Goal: Answer question/provide support

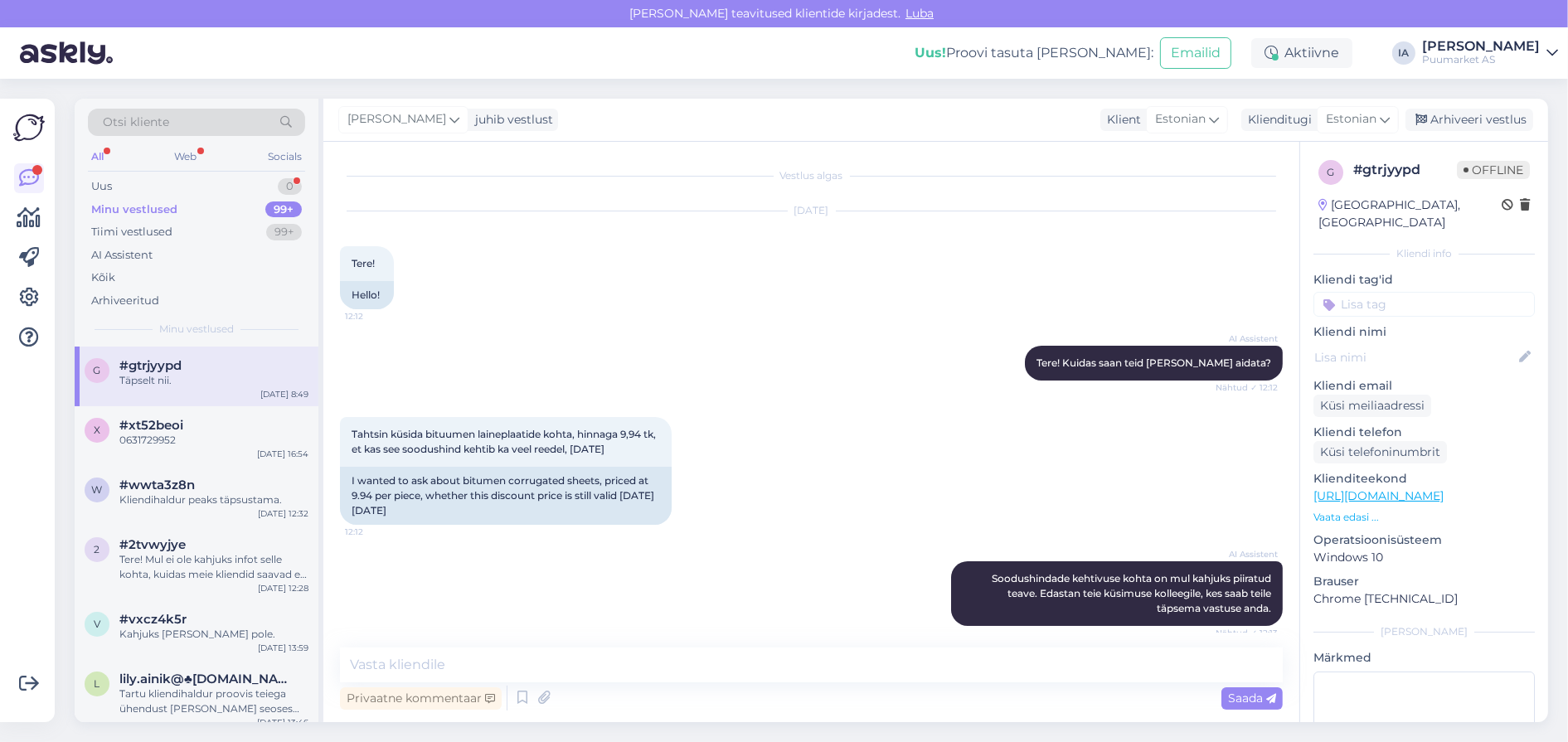
scroll to position [1674, 0]
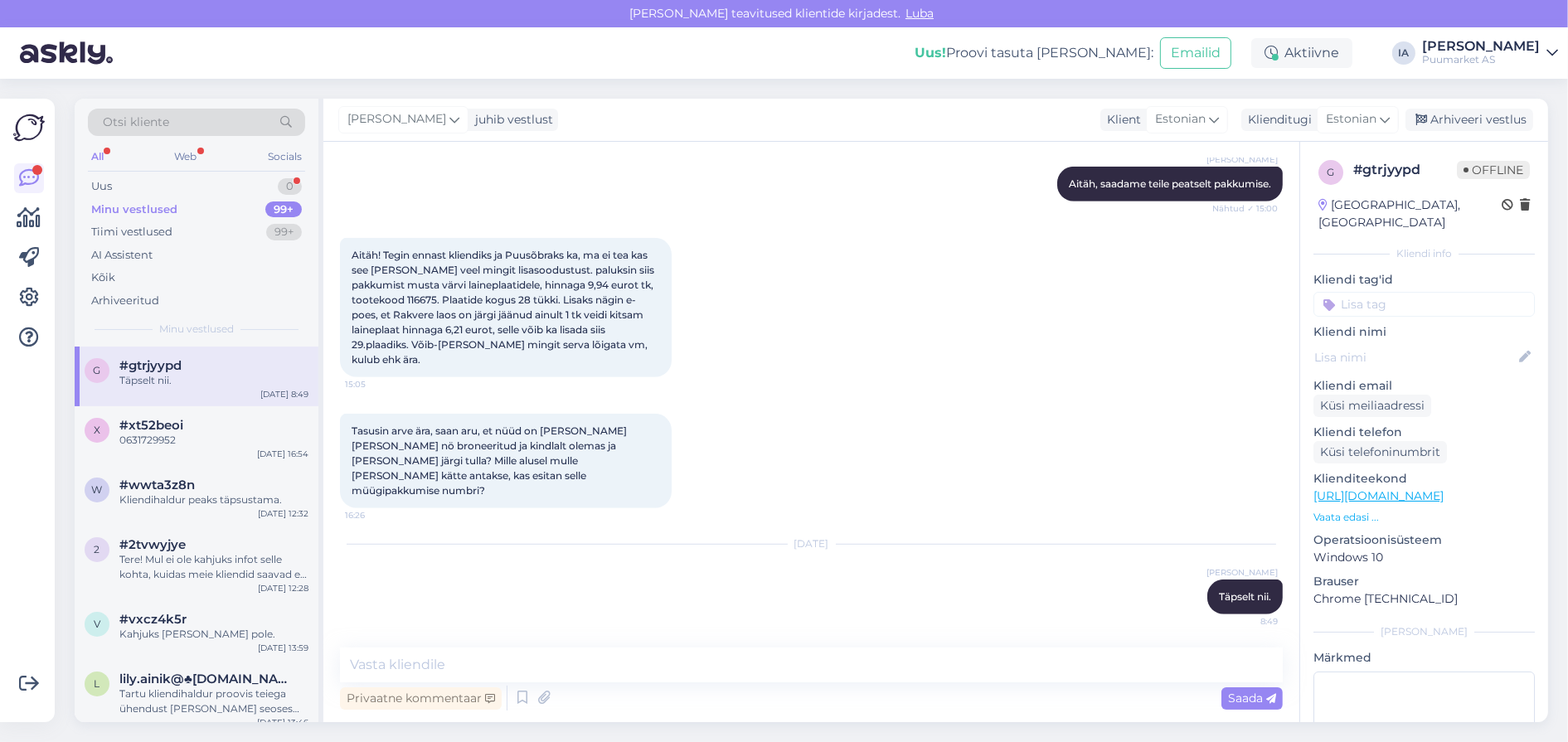
drag, startPoint x: 179, startPoint y: 407, endPoint x: 180, endPoint y: 379, distance: 28.0
click at [179, 388] on div "Täpselt nii." at bounding box center [213, 380] width 189 height 15
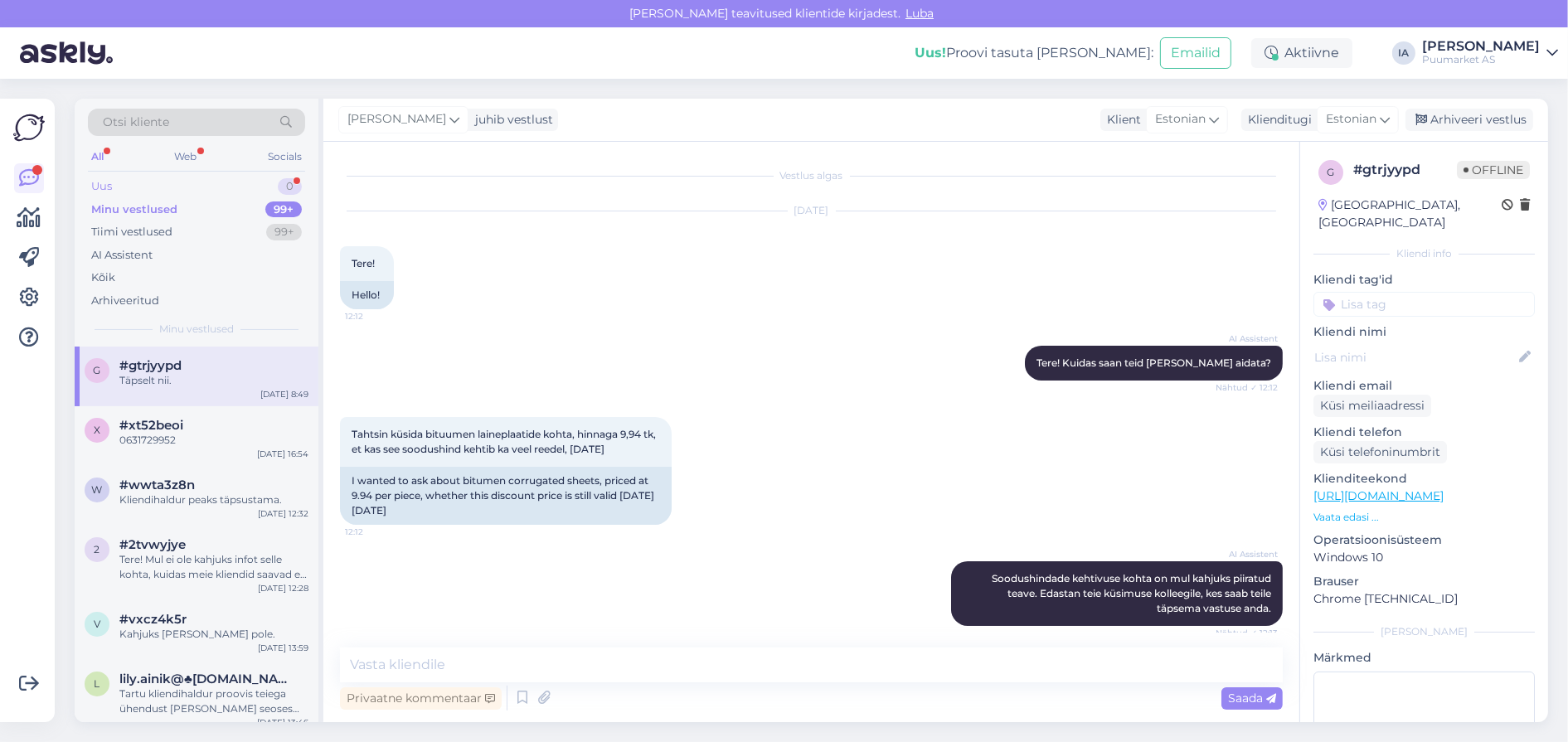
click at [138, 192] on div "Uus 0" at bounding box center [197, 186] width 218 height 23
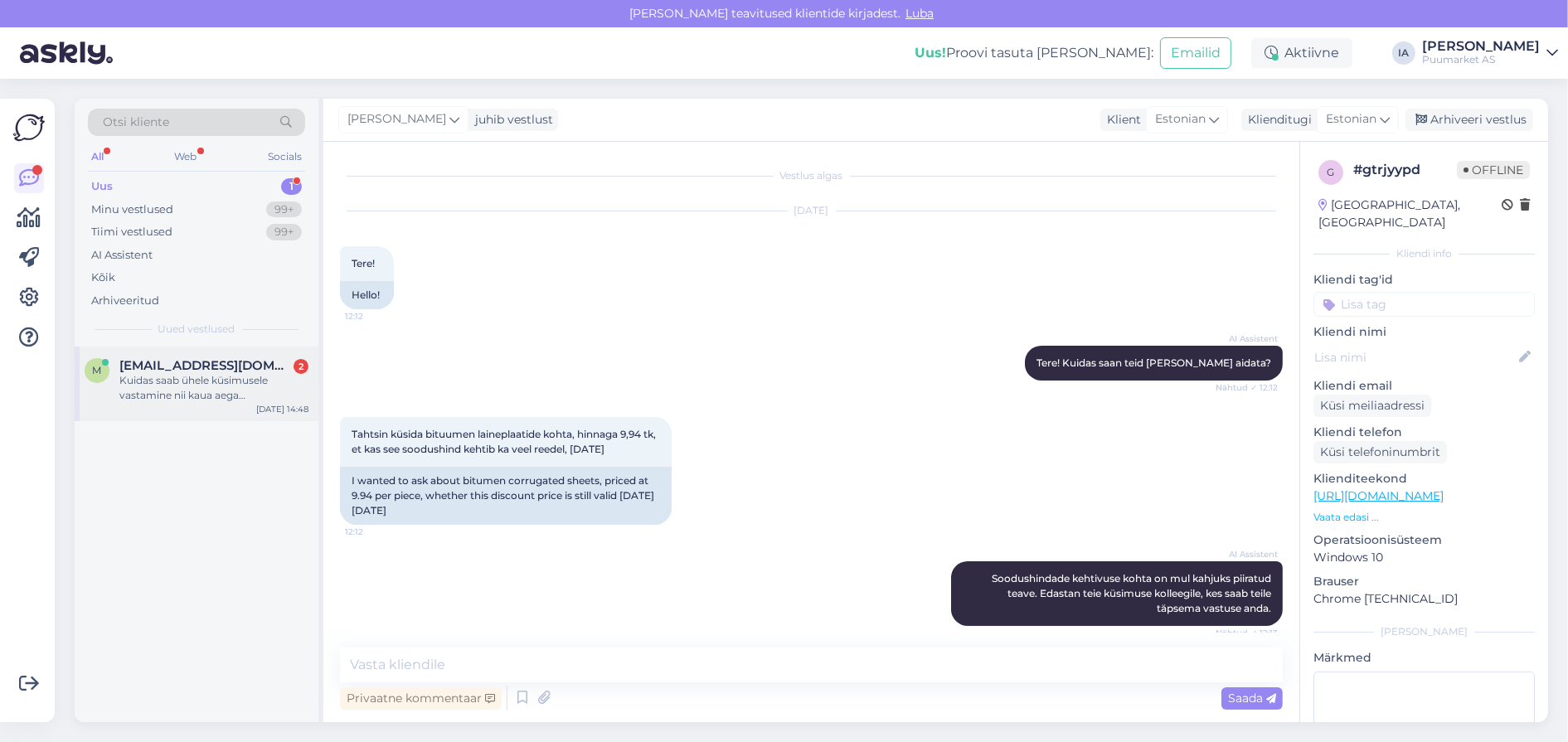
click at [196, 373] on span "[EMAIL_ADDRESS][DOMAIN_NAME]" at bounding box center [205, 365] width 172 height 15
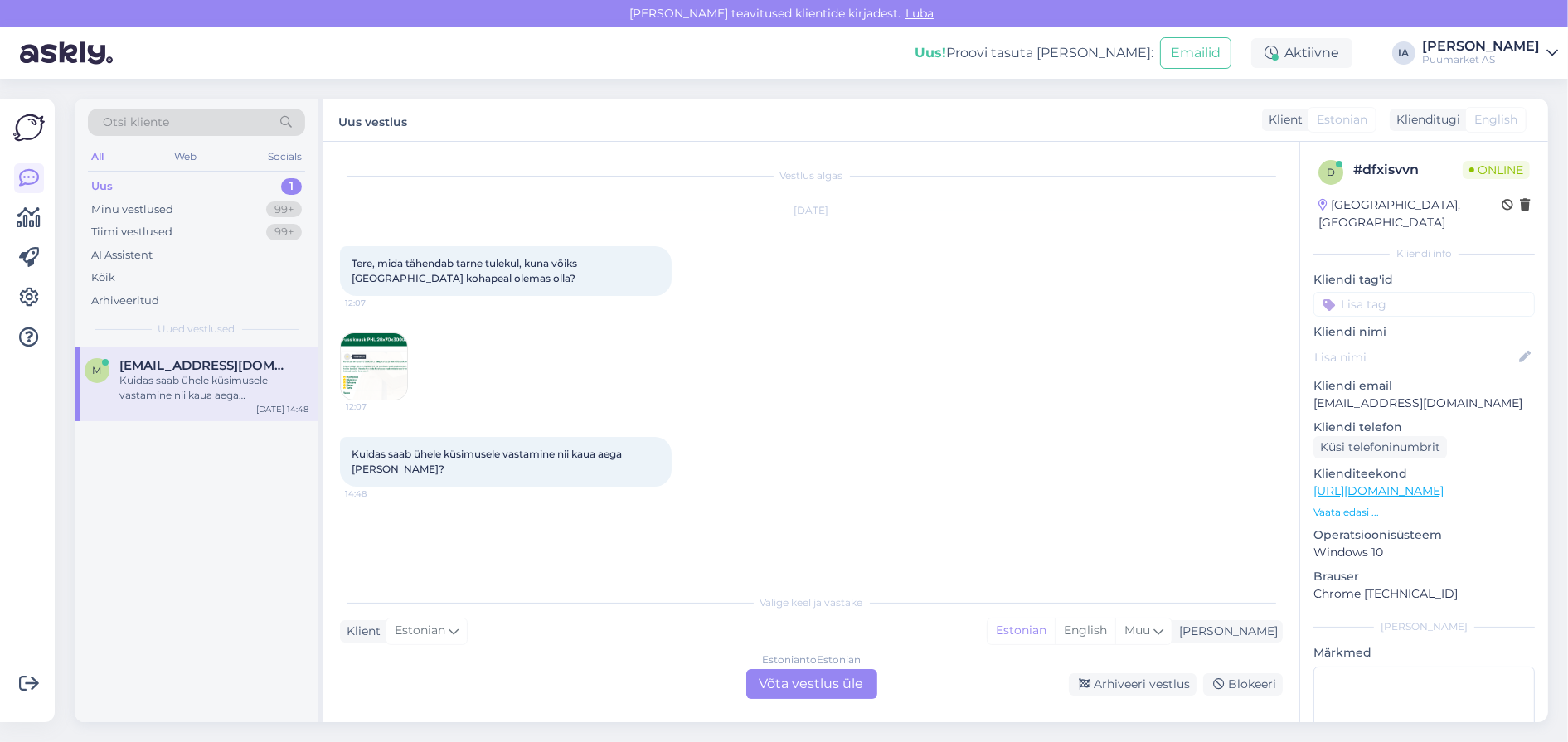
click at [396, 370] on img at bounding box center [373, 365] width 66 height 66
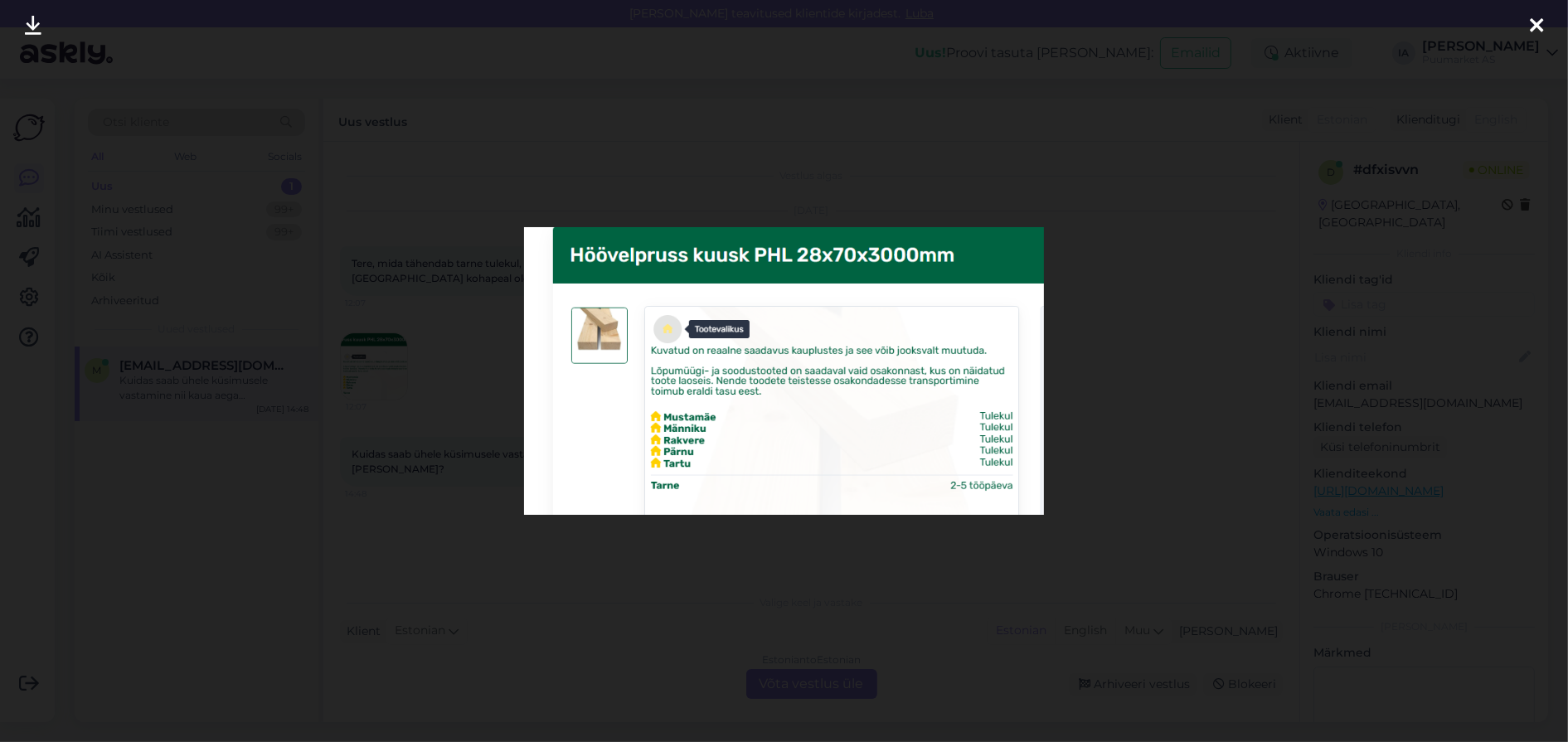
click at [1149, 413] on div at bounding box center [784, 371] width 1568 height 742
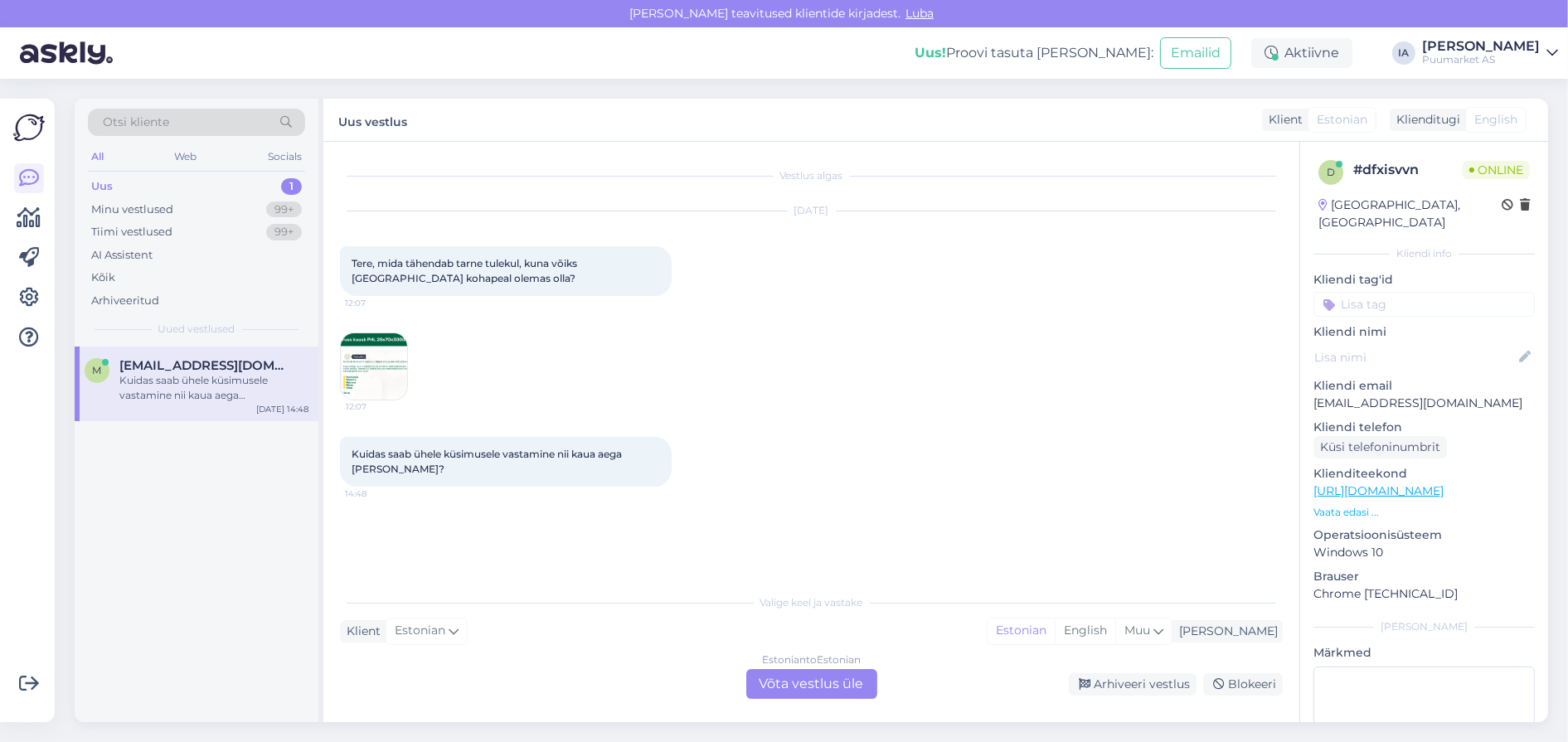
click at [389, 385] on img at bounding box center [373, 365] width 66 height 66
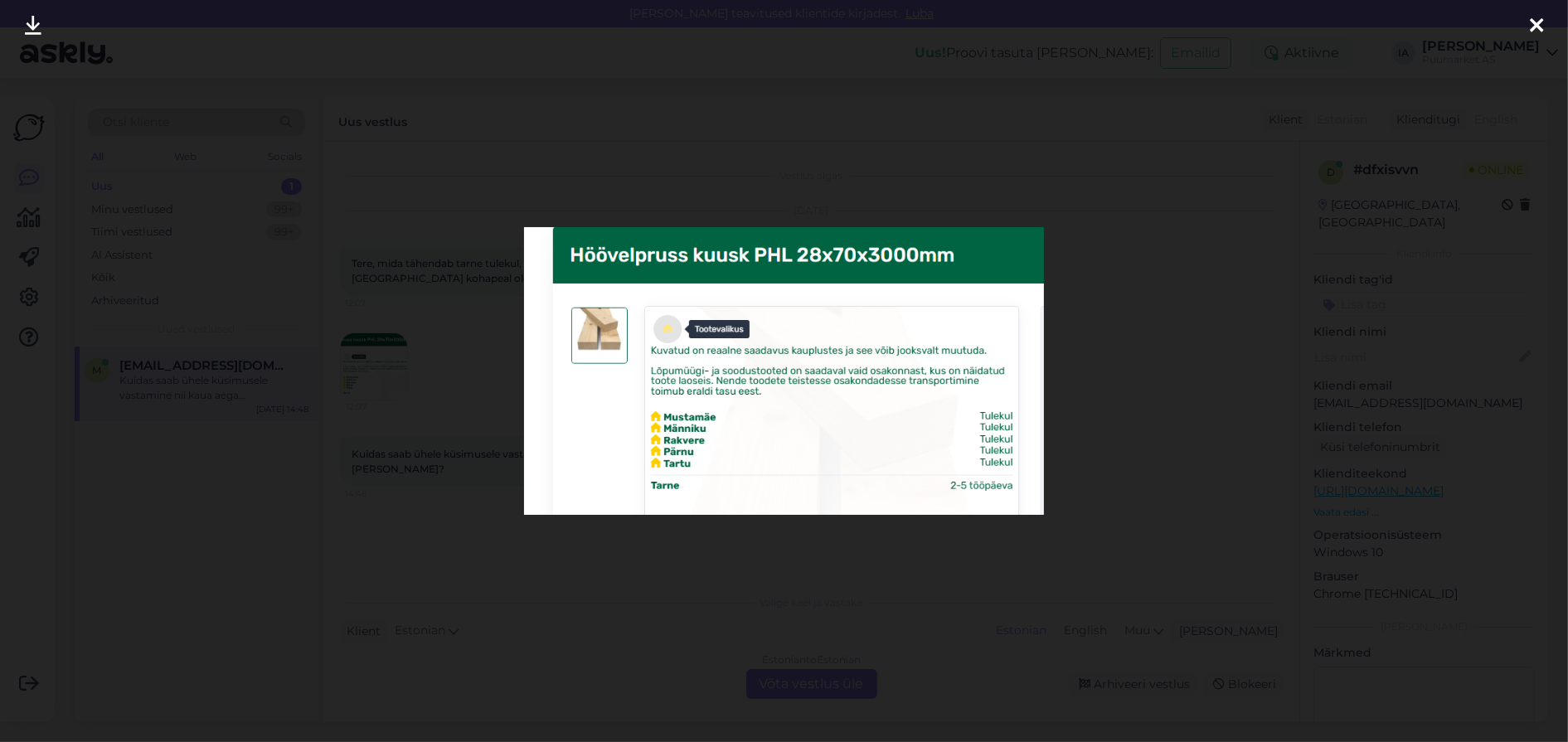
click at [1182, 458] on div at bounding box center [784, 371] width 1568 height 742
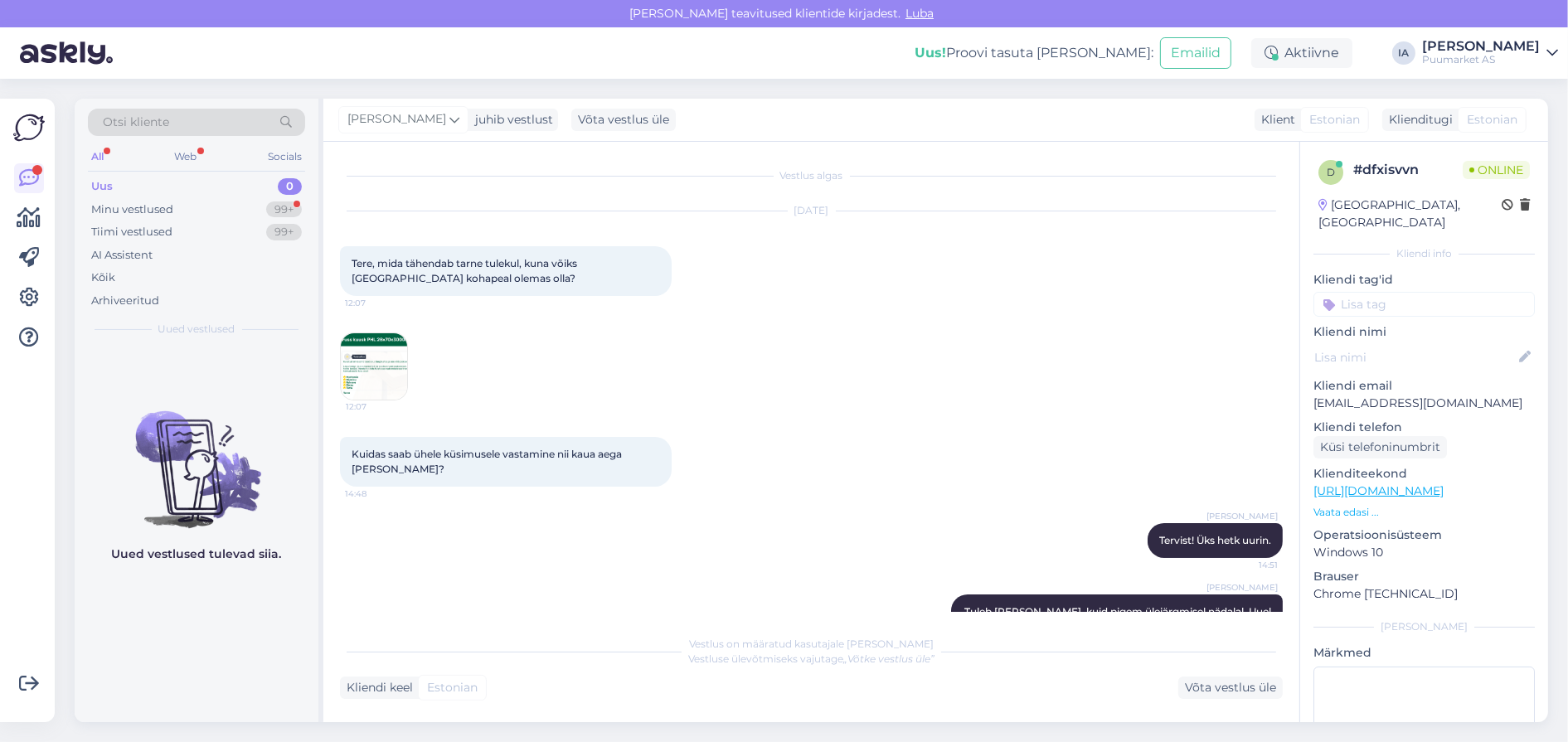
scroll to position [224, 0]
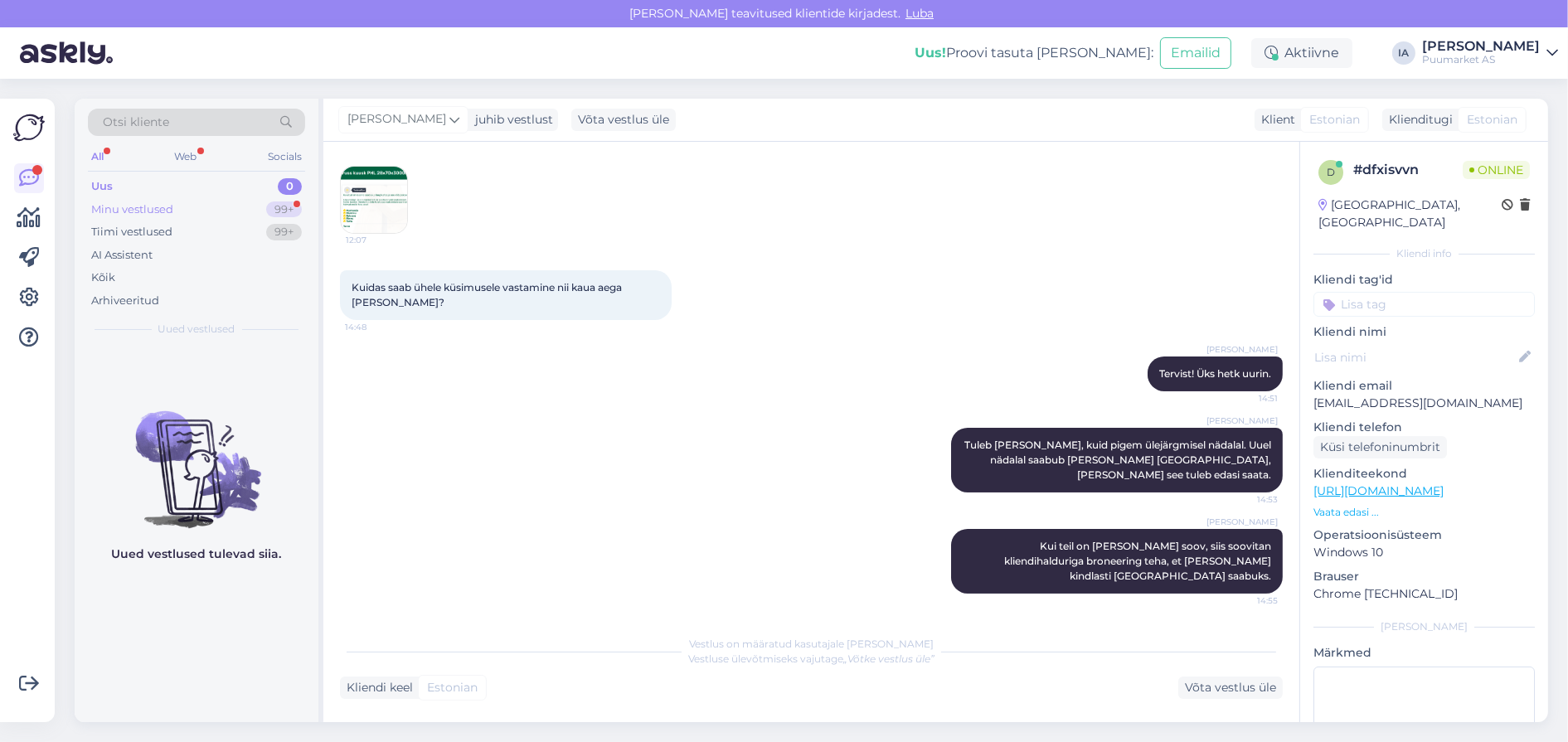
click at [166, 218] on div "Minu vestlused" at bounding box center [132, 210] width 82 height 17
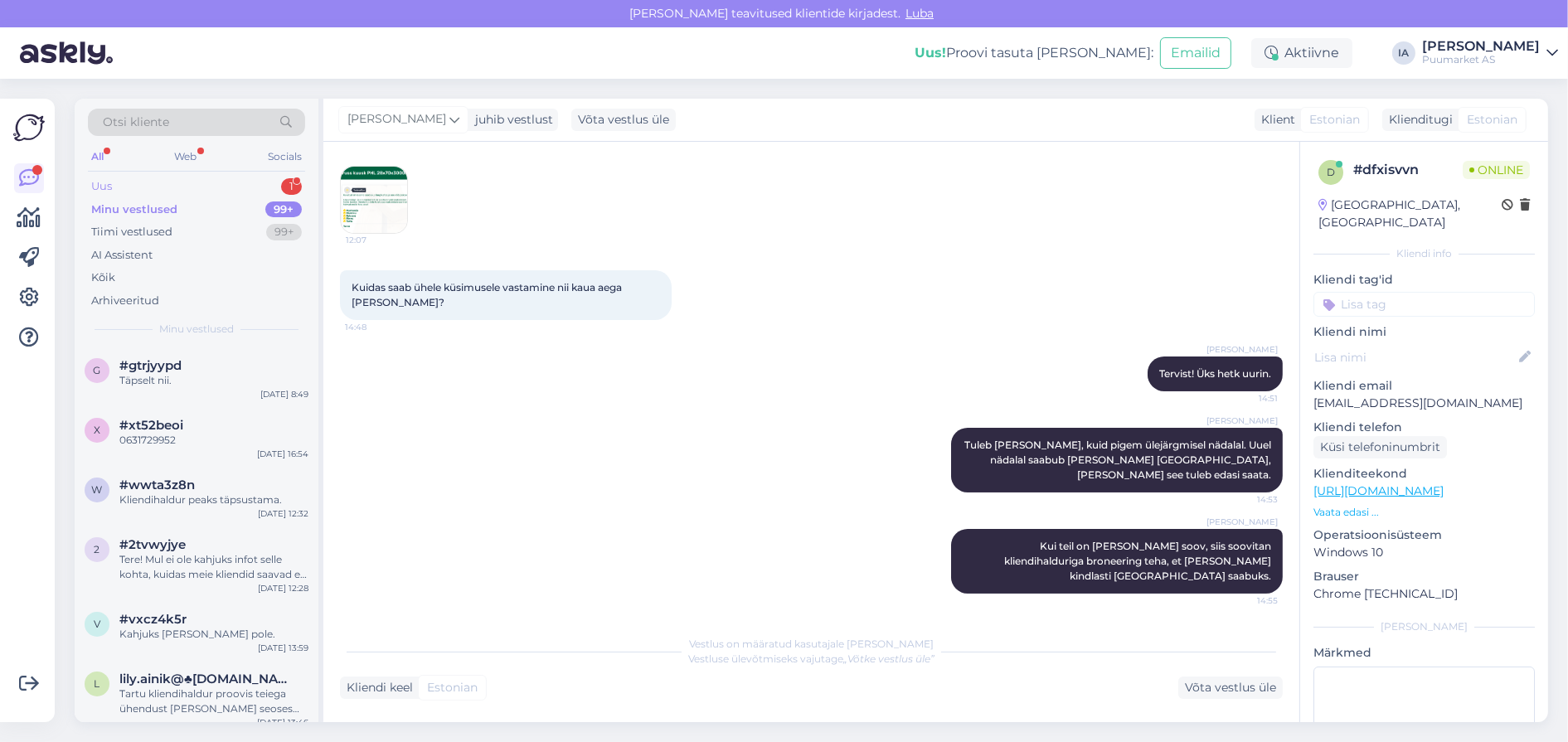
click at [147, 193] on div "Uus 1" at bounding box center [197, 186] width 218 height 23
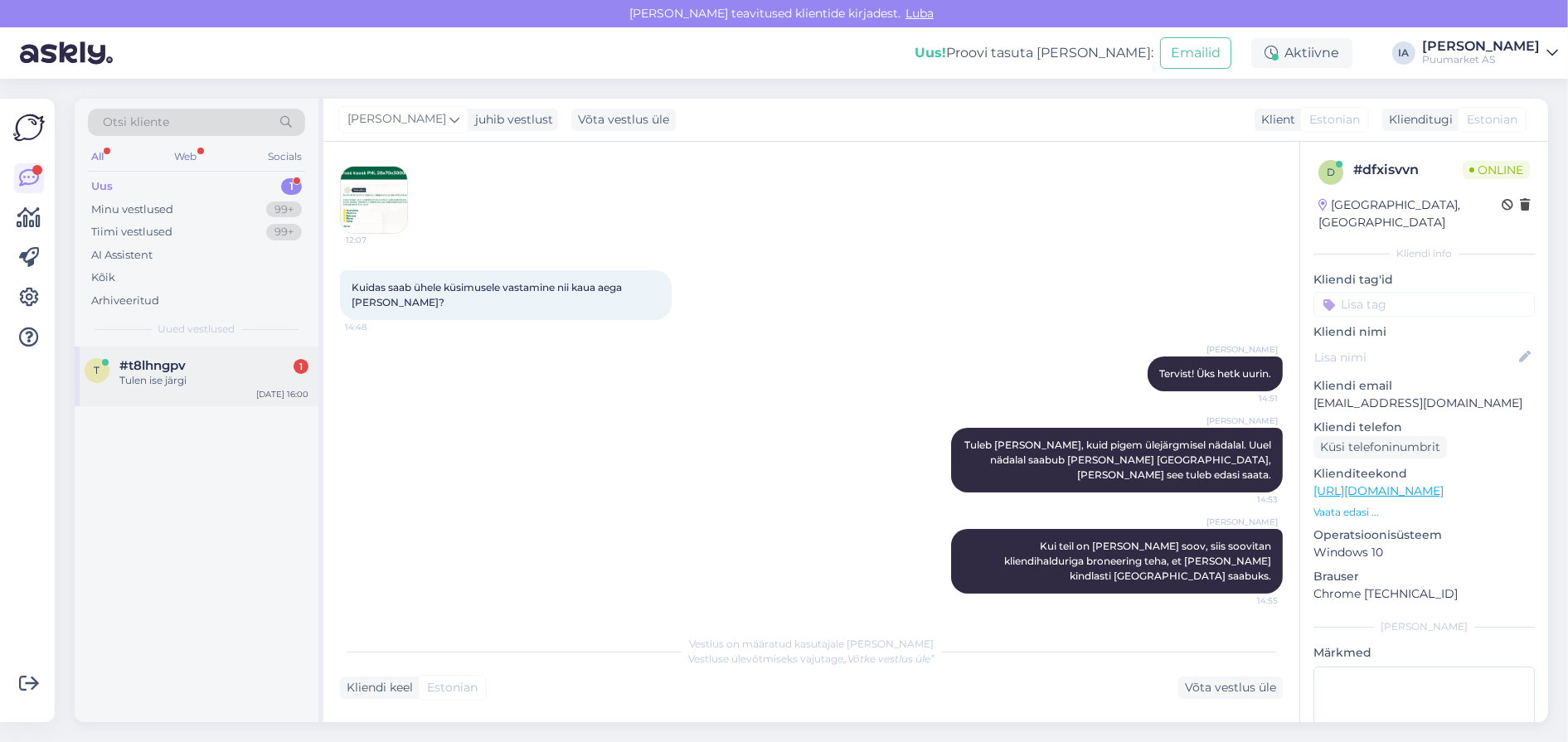
click at [174, 373] on span "#t8lhngpv" at bounding box center [152, 365] width 66 height 15
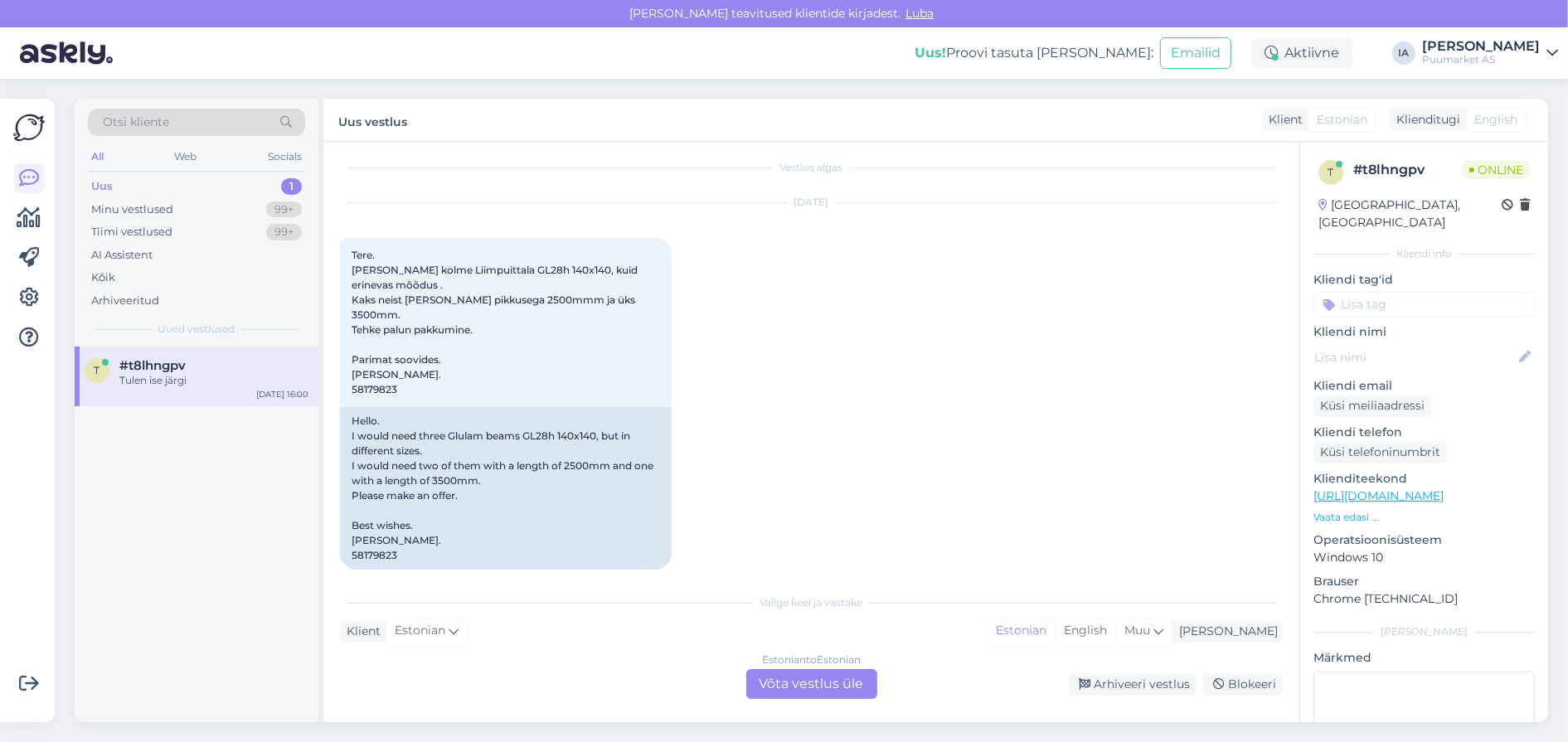
scroll to position [7, 0]
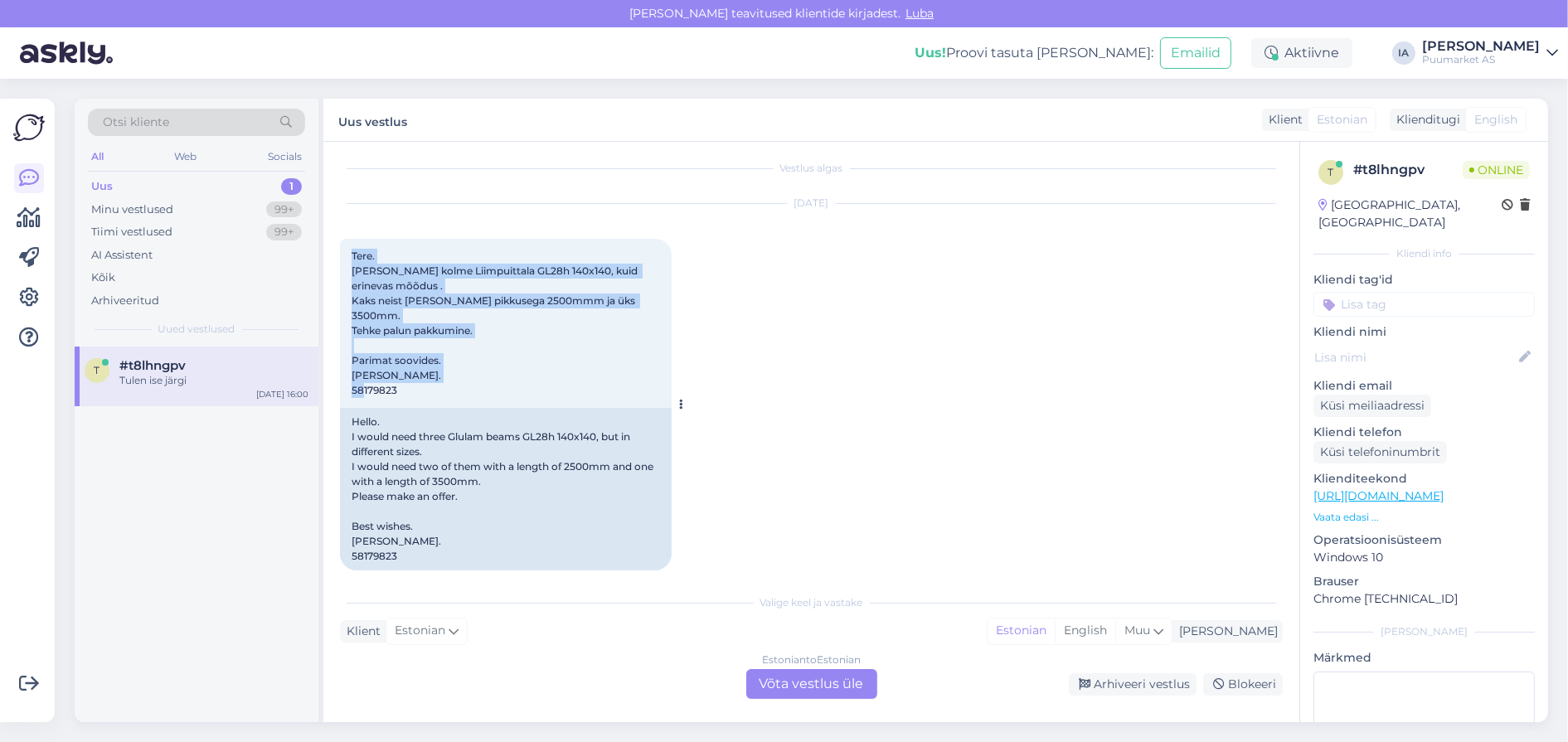
drag, startPoint x: 351, startPoint y: 269, endPoint x: 494, endPoint y: 444, distance: 226.0
click at [494, 408] on div "Tere. [PERSON_NAME] kolme Liimpuittala GL28h 140x140, kuid erinevas mõõdus . Ka…" at bounding box center [506, 324] width 332 height 169
copy span "Tere. [PERSON_NAME] kolme Liimpuittala GL28h 140x140, kuid erinevas mõõdus . Ka…"
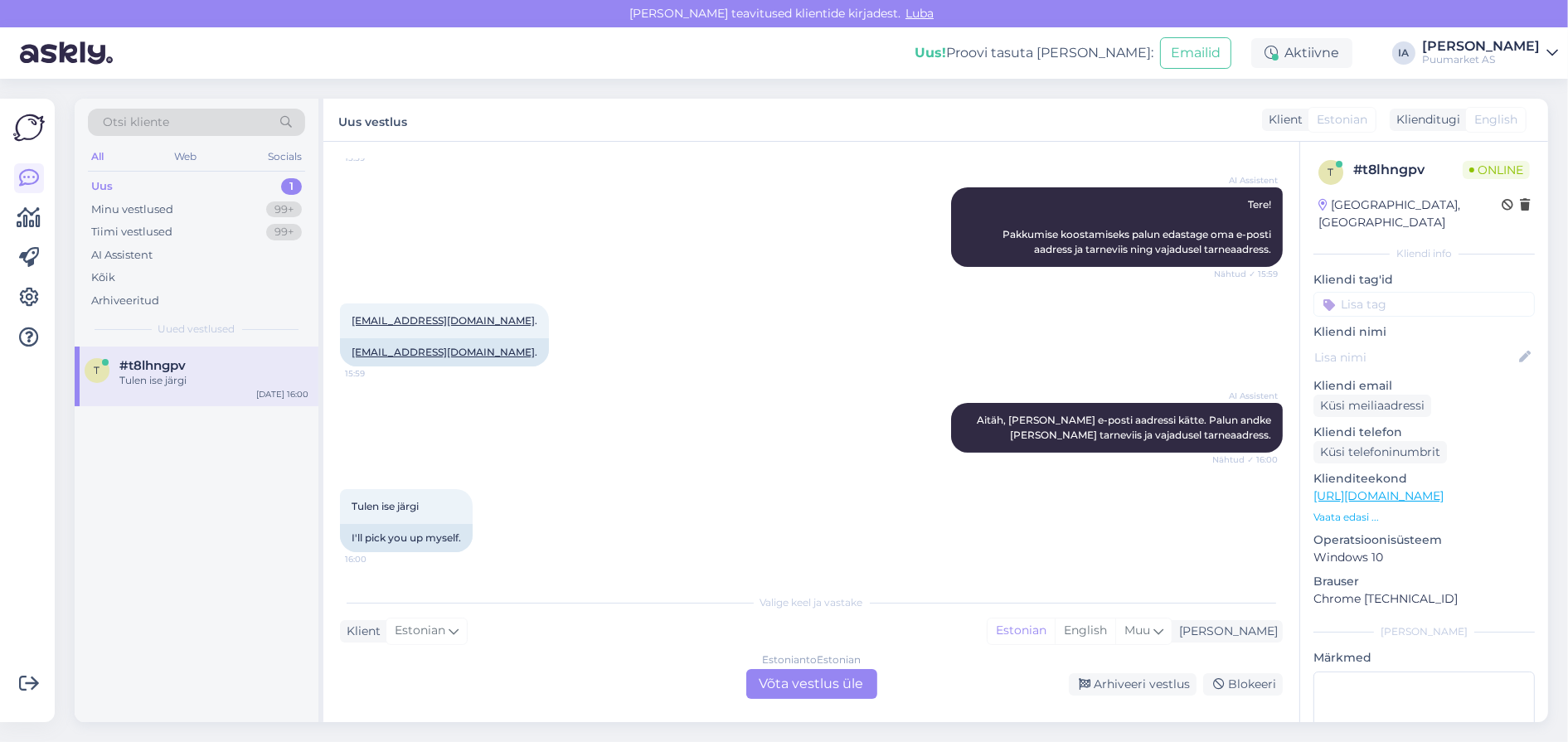
scroll to position [588, 0]
click at [821, 689] on div "Estonian to Estonian Võta vestlus üle" at bounding box center [811, 684] width 131 height 30
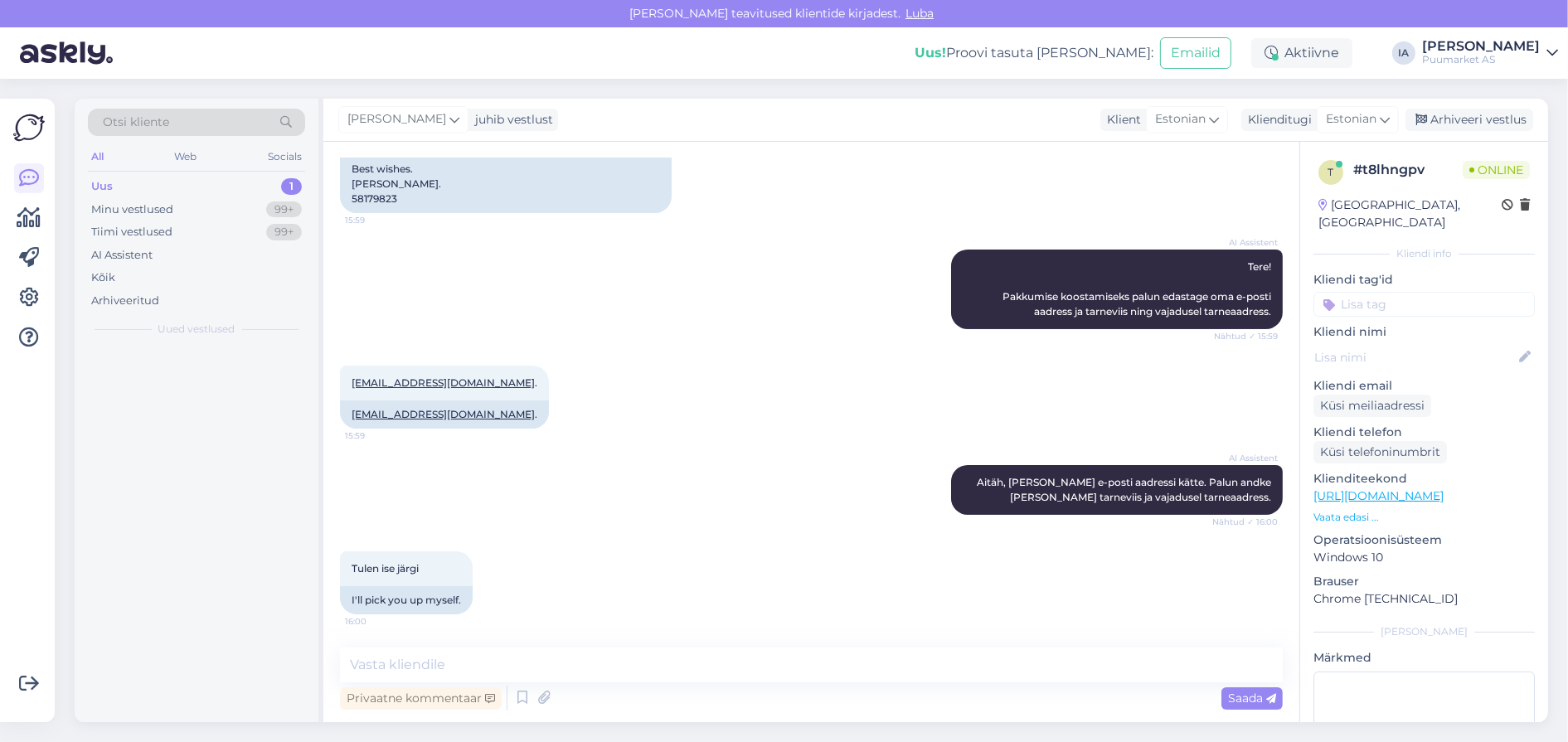
scroll to position [522, 0]
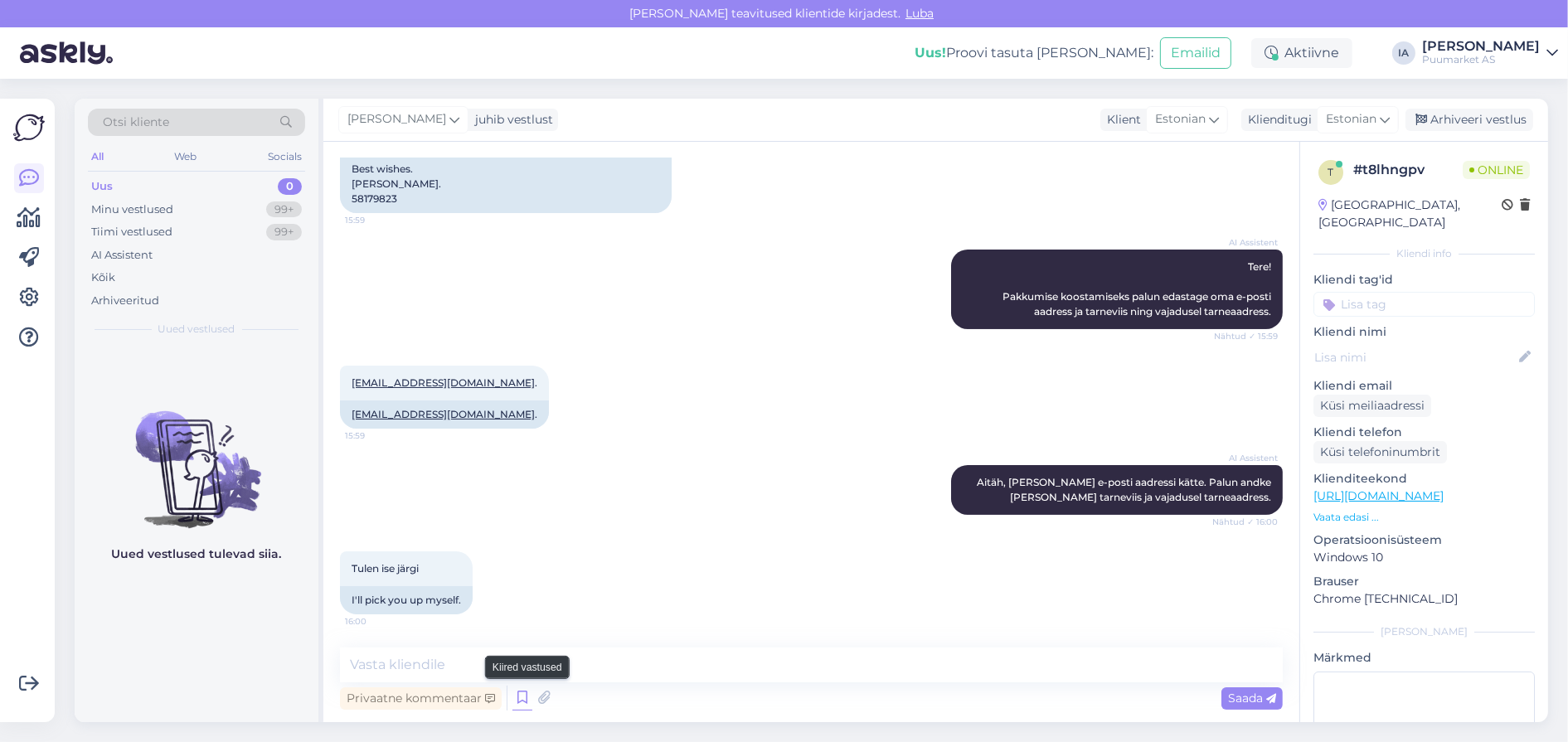
click at [532, 695] on icon at bounding box center [522, 697] width 20 height 25
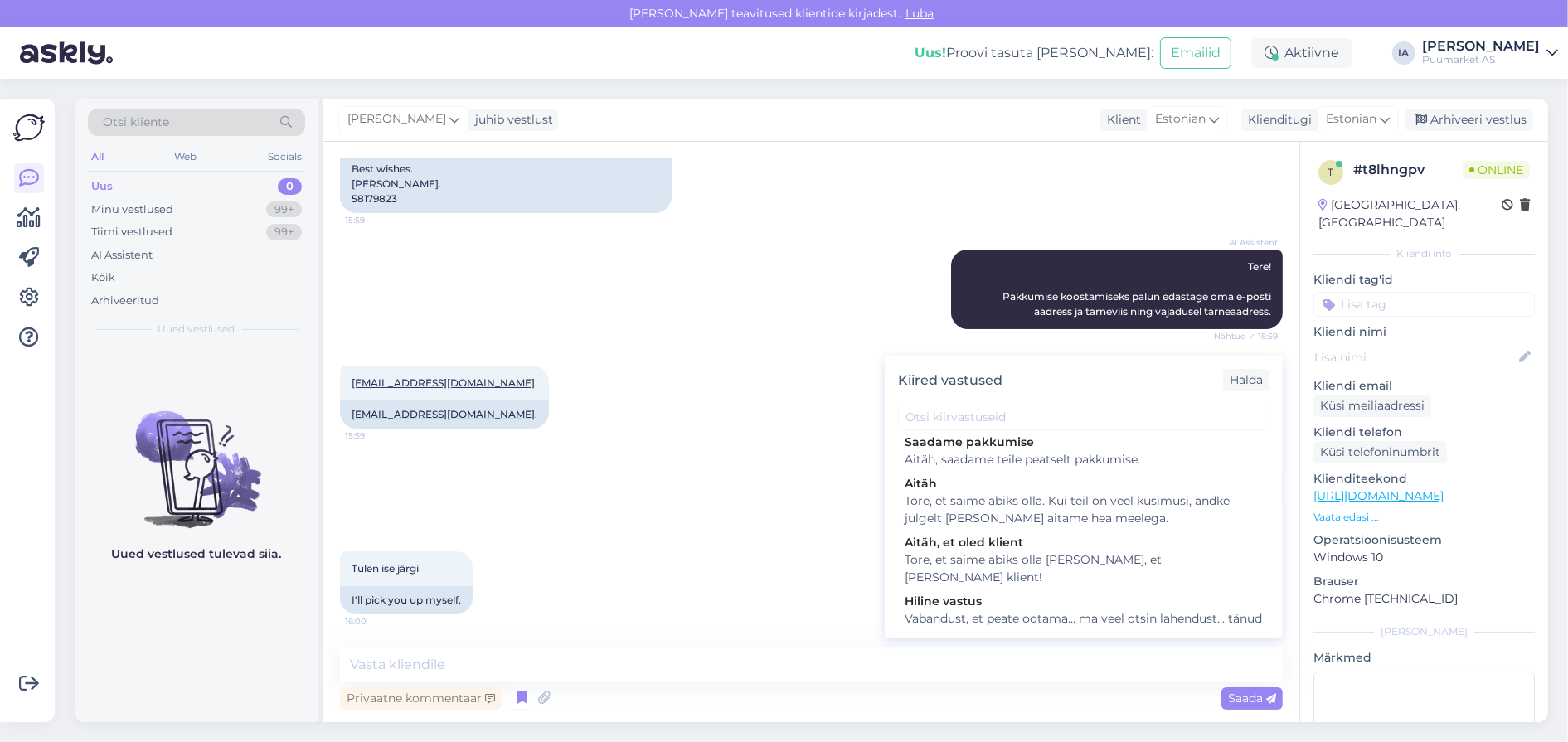
scroll to position [414, 0]
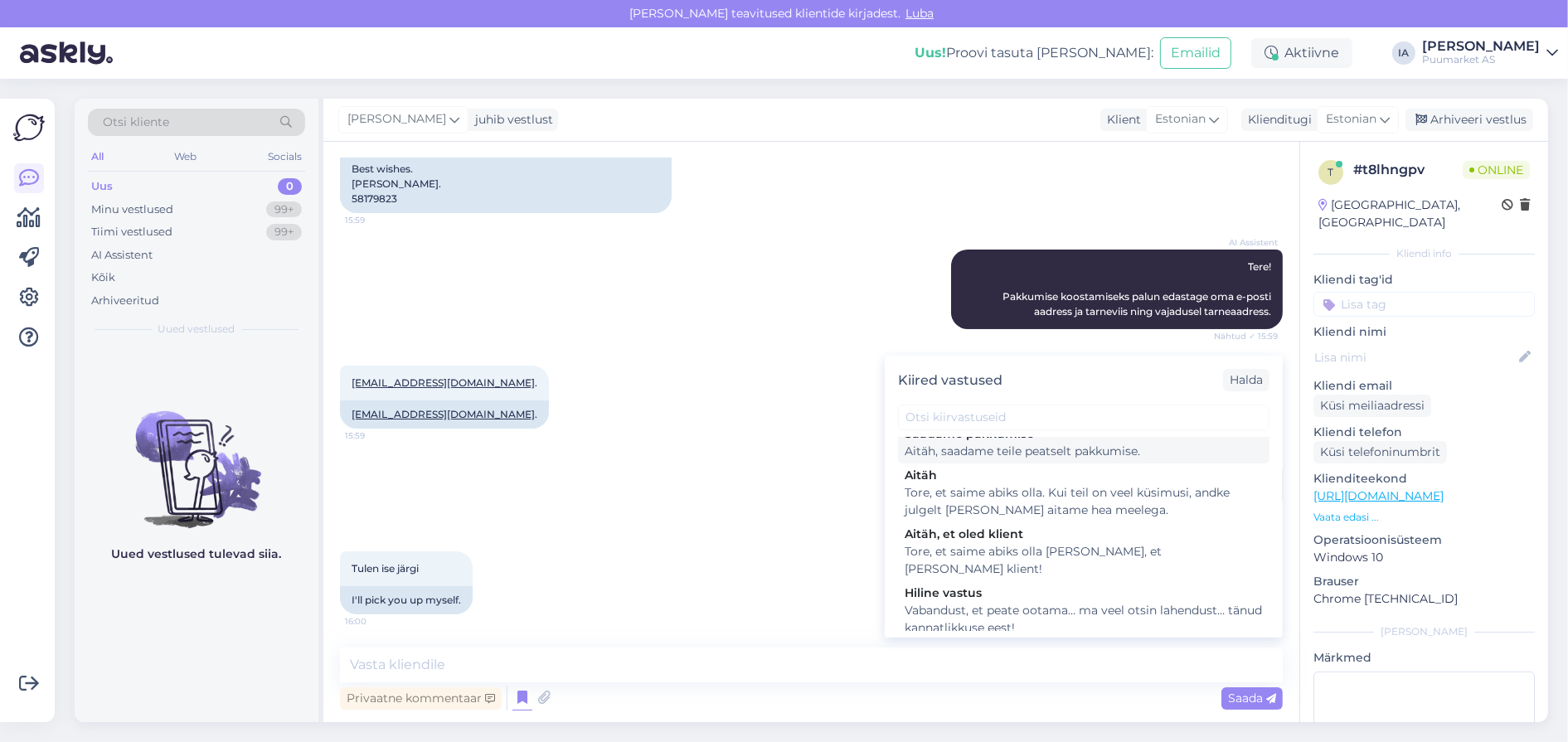
click at [996, 460] on div "Aitäh, saadame teile peatselt pakkumise." at bounding box center [1083, 451] width 358 height 18
type textarea "Aitäh, saadame teile peatselt pakkumise."
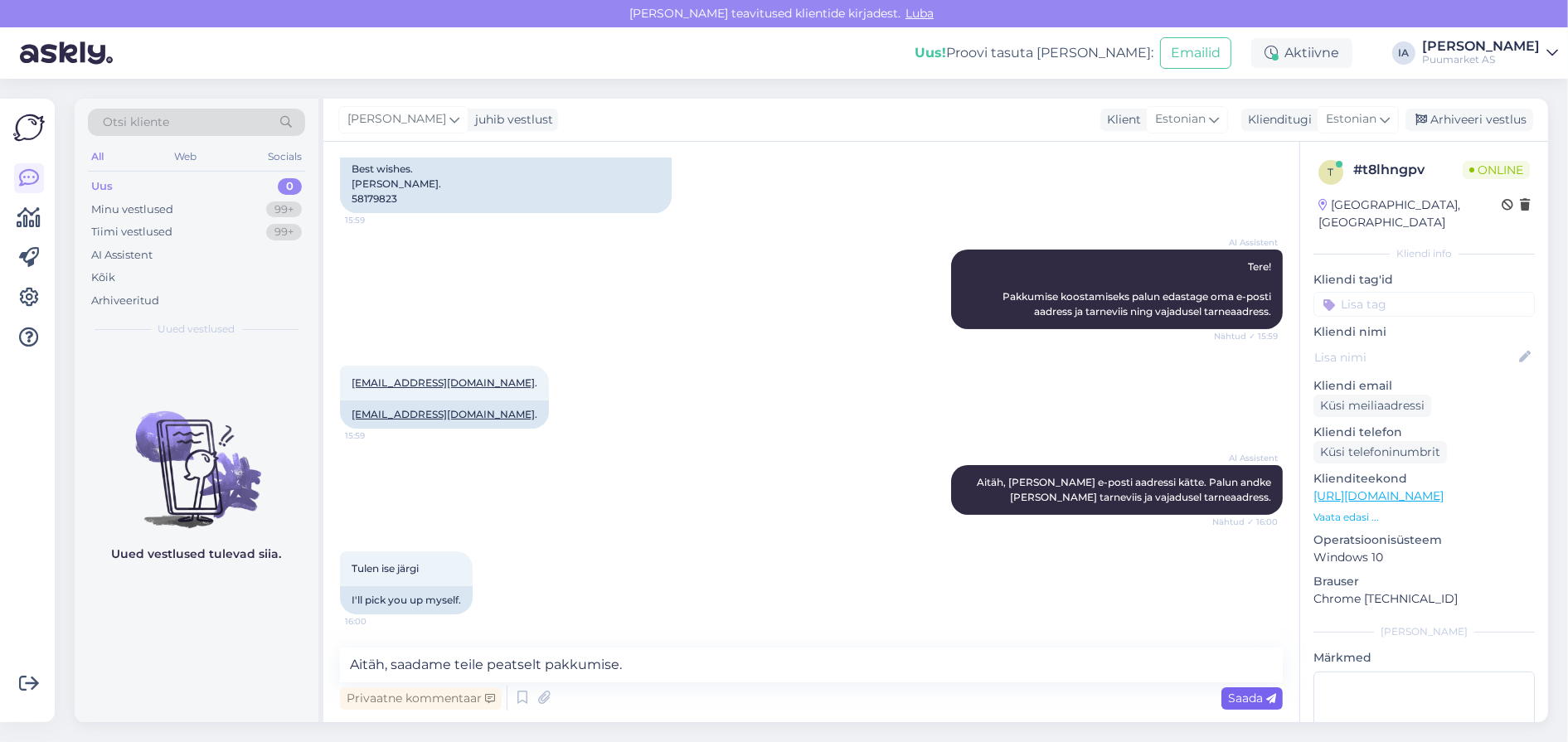
click at [1260, 697] on span "Saada" at bounding box center [1252, 698] width 48 height 15
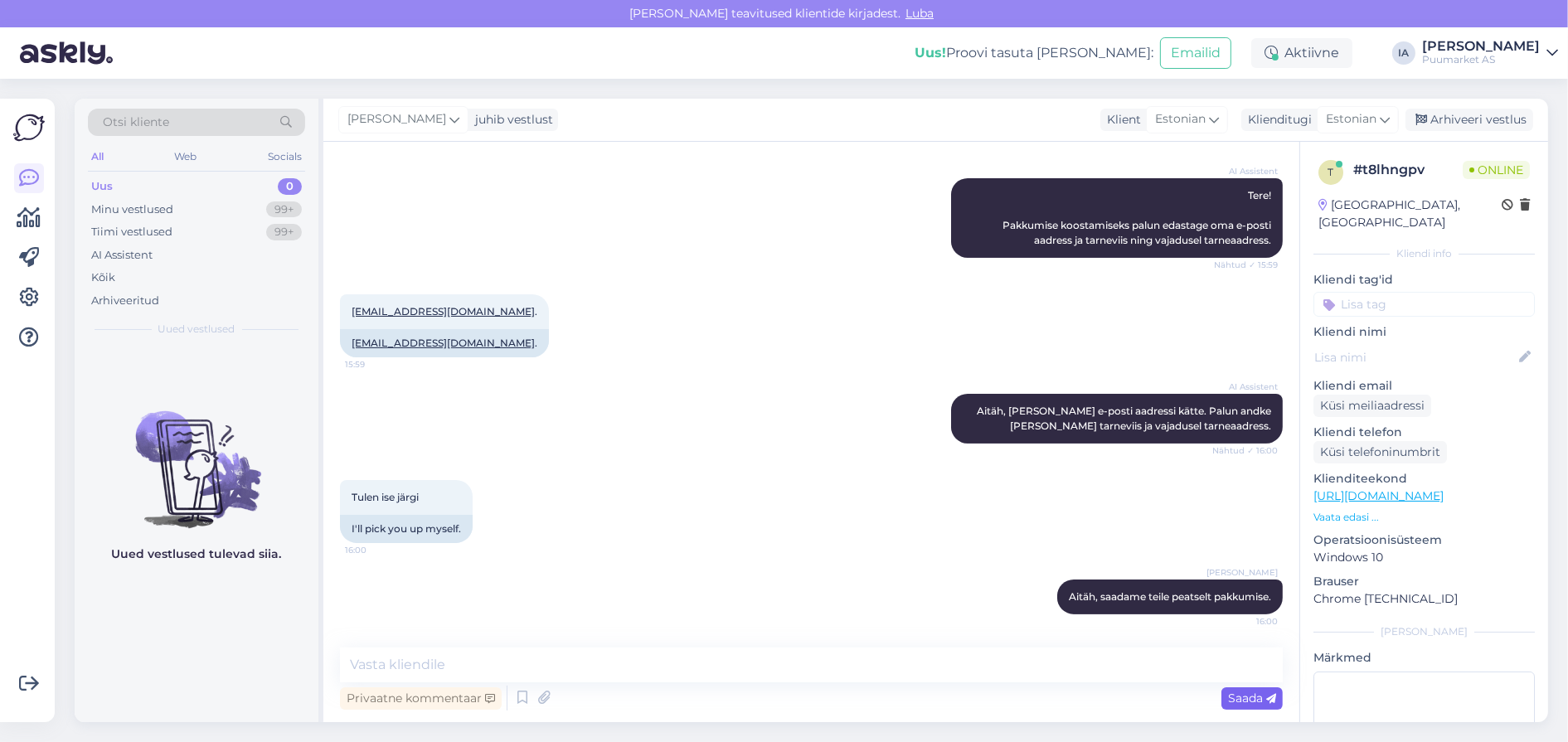
scroll to position [597, 0]
drag, startPoint x: 478, startPoint y: 271, endPoint x: 371, endPoint y: 286, distance: 108.0
click at [351, 295] on div "[EMAIL_ADDRESS][DOMAIN_NAME] . 15:59" at bounding box center [445, 311] width 209 height 34
copy span "[EMAIL_ADDRESS][DOMAIN_NAME] ."
